Goal: Find contact information: Find contact information

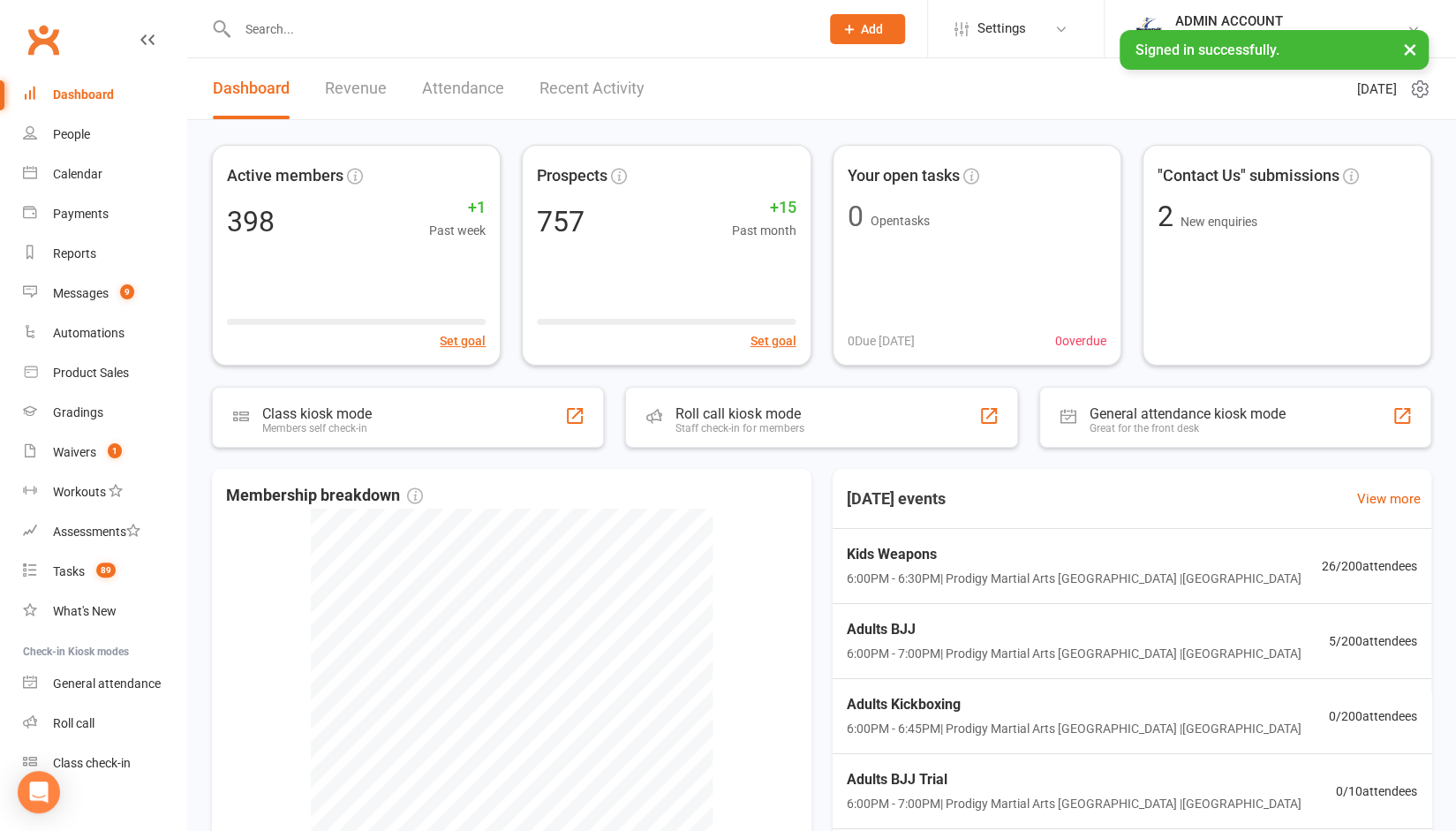
click at [325, 35] on input "text" at bounding box center [519, 29] width 575 height 24
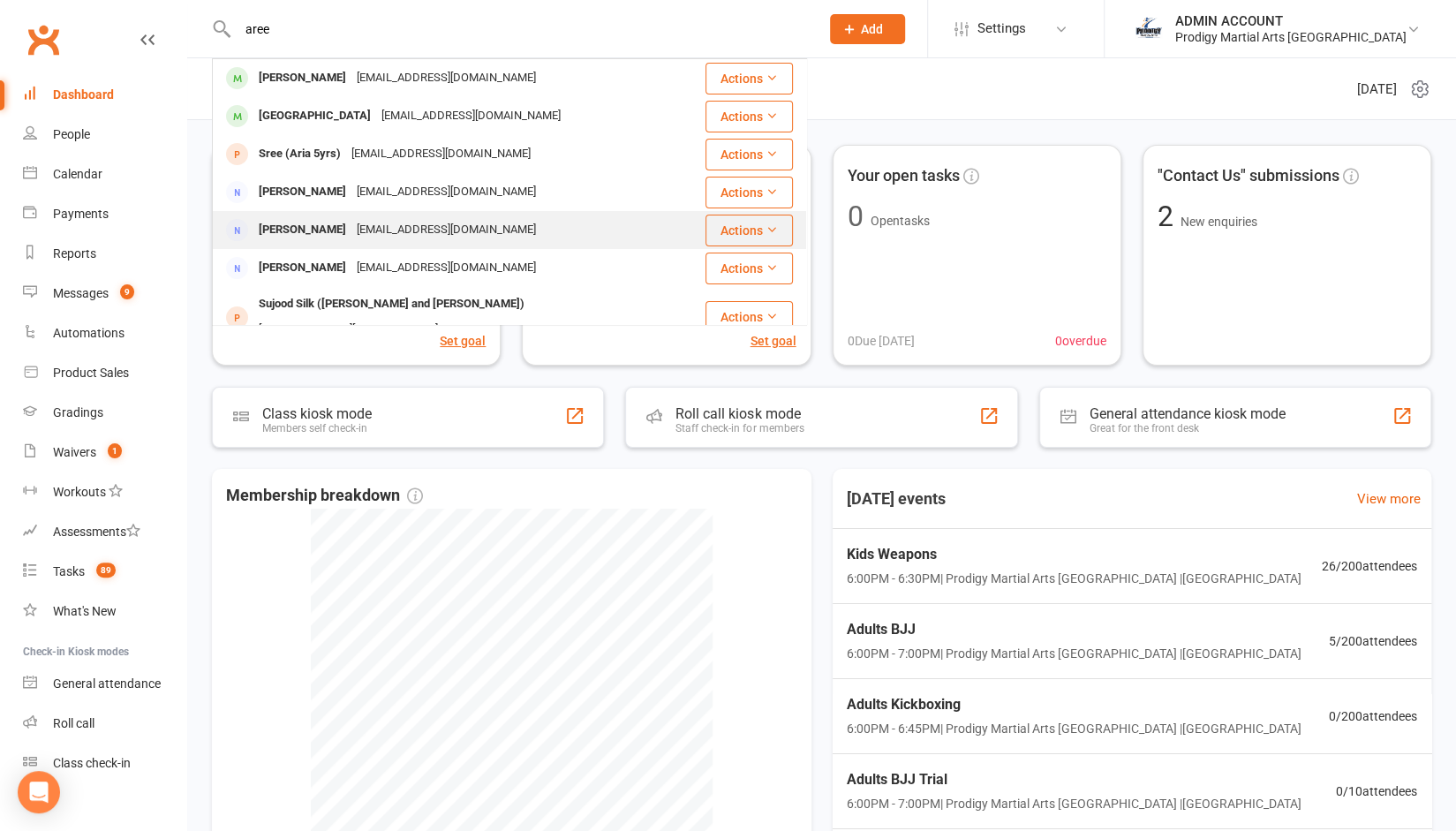
type input "aree"
click at [300, 230] on div "[PERSON_NAME]" at bounding box center [302, 229] width 98 height 25
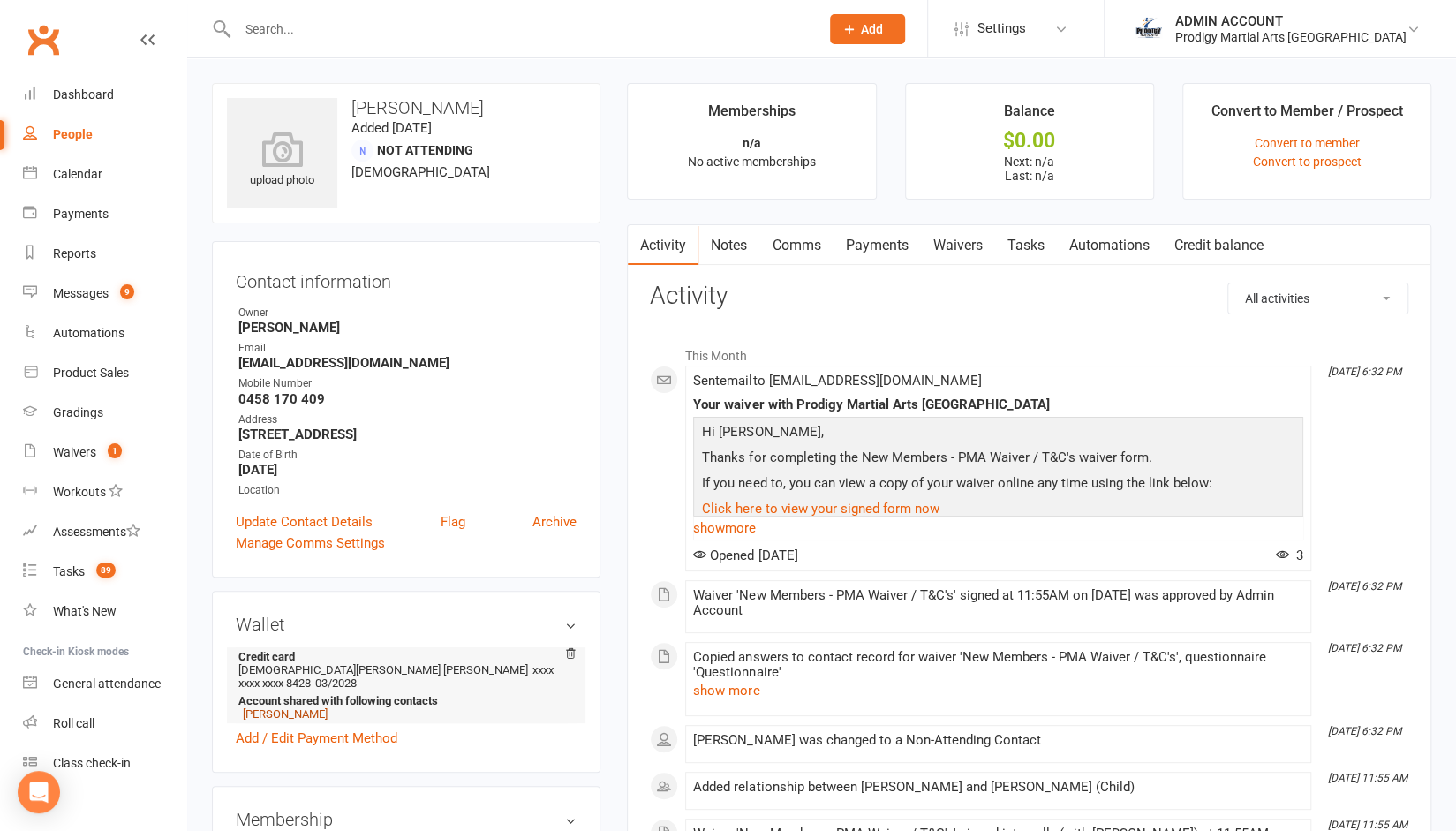
click at [275, 707] on link "[PERSON_NAME]" at bounding box center [284, 714] width 85 height 13
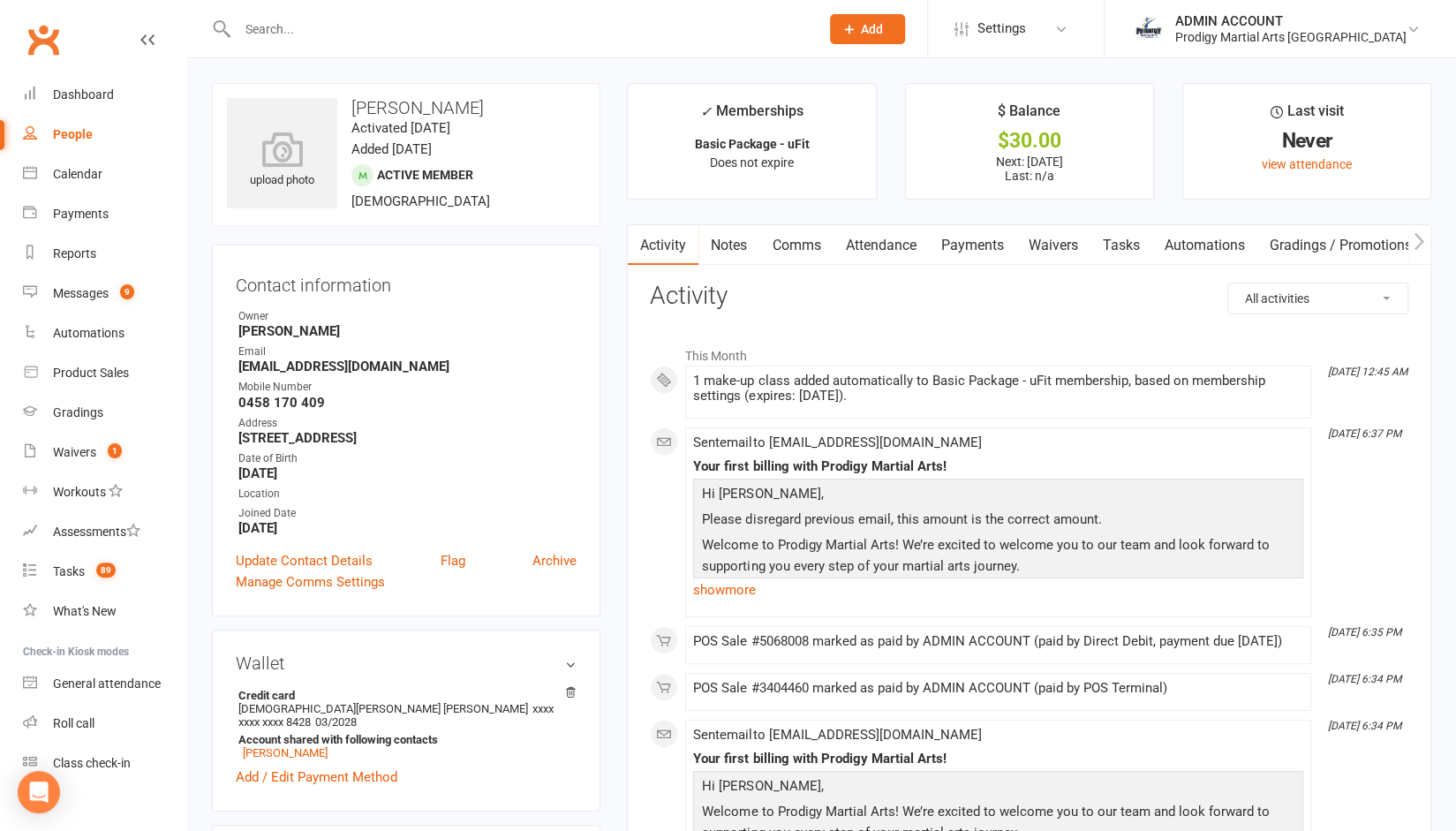
drag, startPoint x: 231, startPoint y: 363, endPoint x: 440, endPoint y: 367, distance: 209.0
click at [440, 367] on div "Contact information Owner [PERSON_NAME] Email [EMAIL_ADDRESS][DOMAIN_NAME] Mobi…" at bounding box center [405, 430] width 388 height 372
copy strong "[EMAIL_ADDRESS][DOMAIN_NAME]"
